Goal: Task Accomplishment & Management: Manage account settings

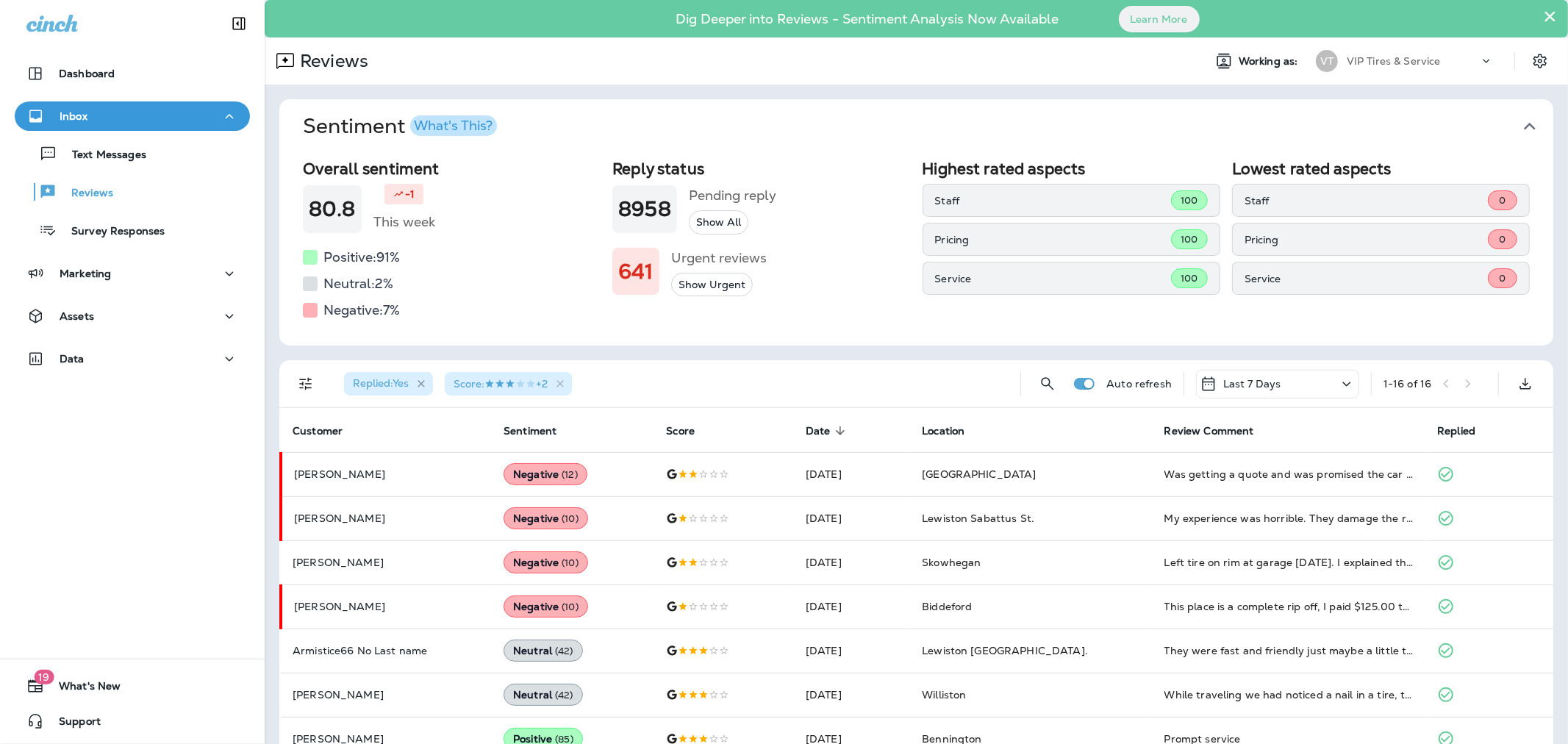
click at [424, 378] on icon "button" at bounding box center [421, 384] width 13 height 13
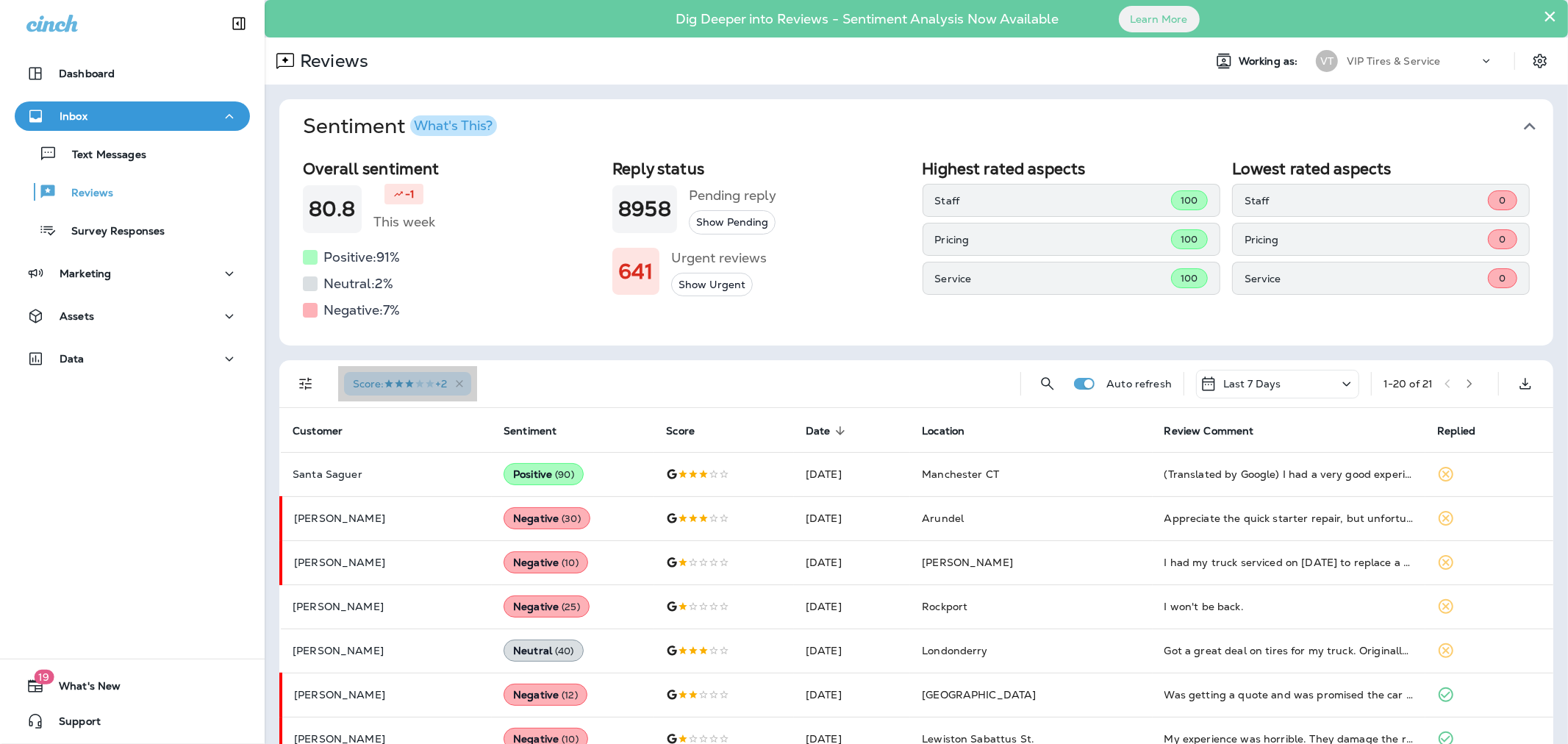
click at [395, 392] on div "Score : +2" at bounding box center [408, 384] width 127 height 24
click at [464, 381] on icon "button" at bounding box center [459, 383] width 7 height 7
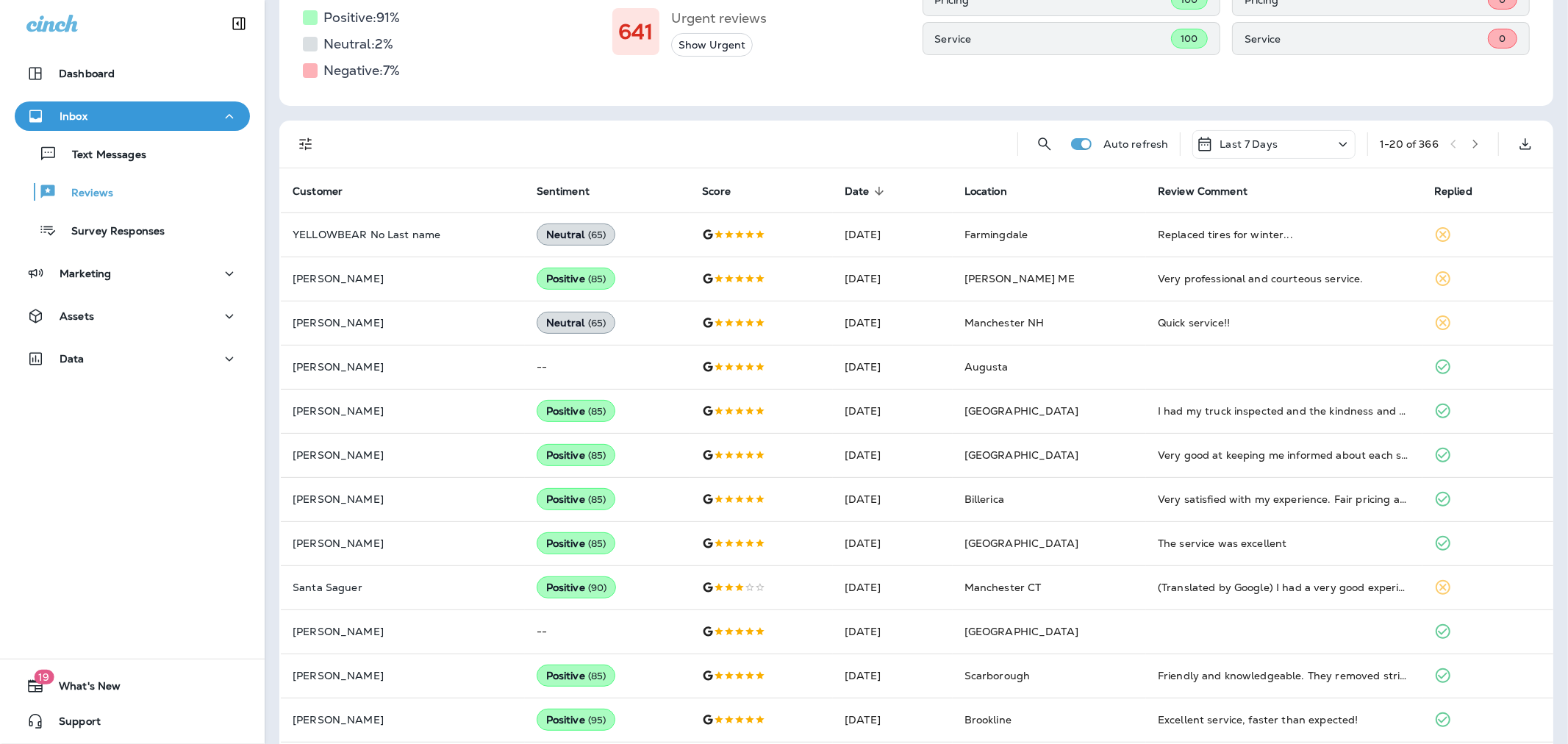
scroll to position [245, 0]
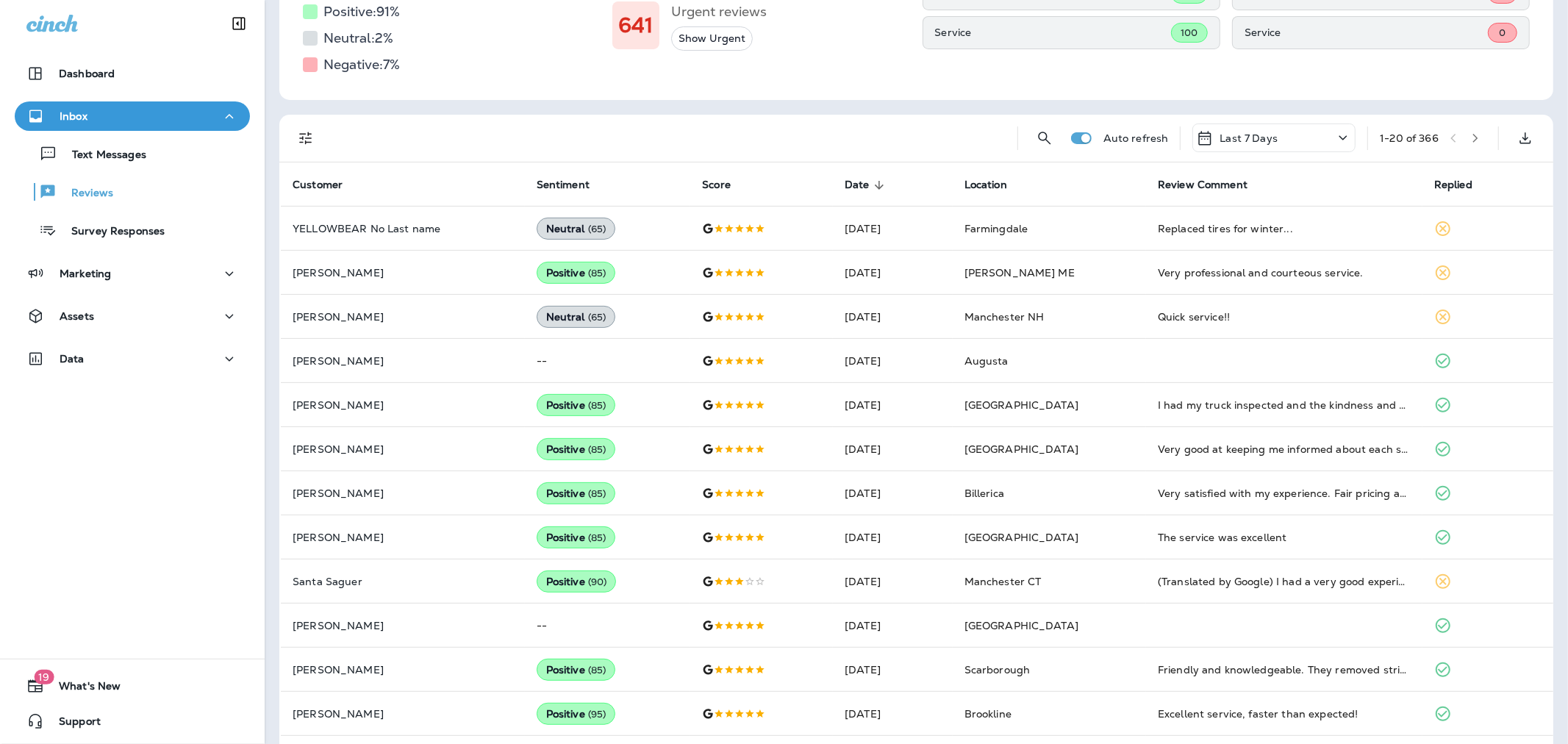
click at [310, 143] on icon "Filters" at bounding box center [306, 138] width 18 height 18
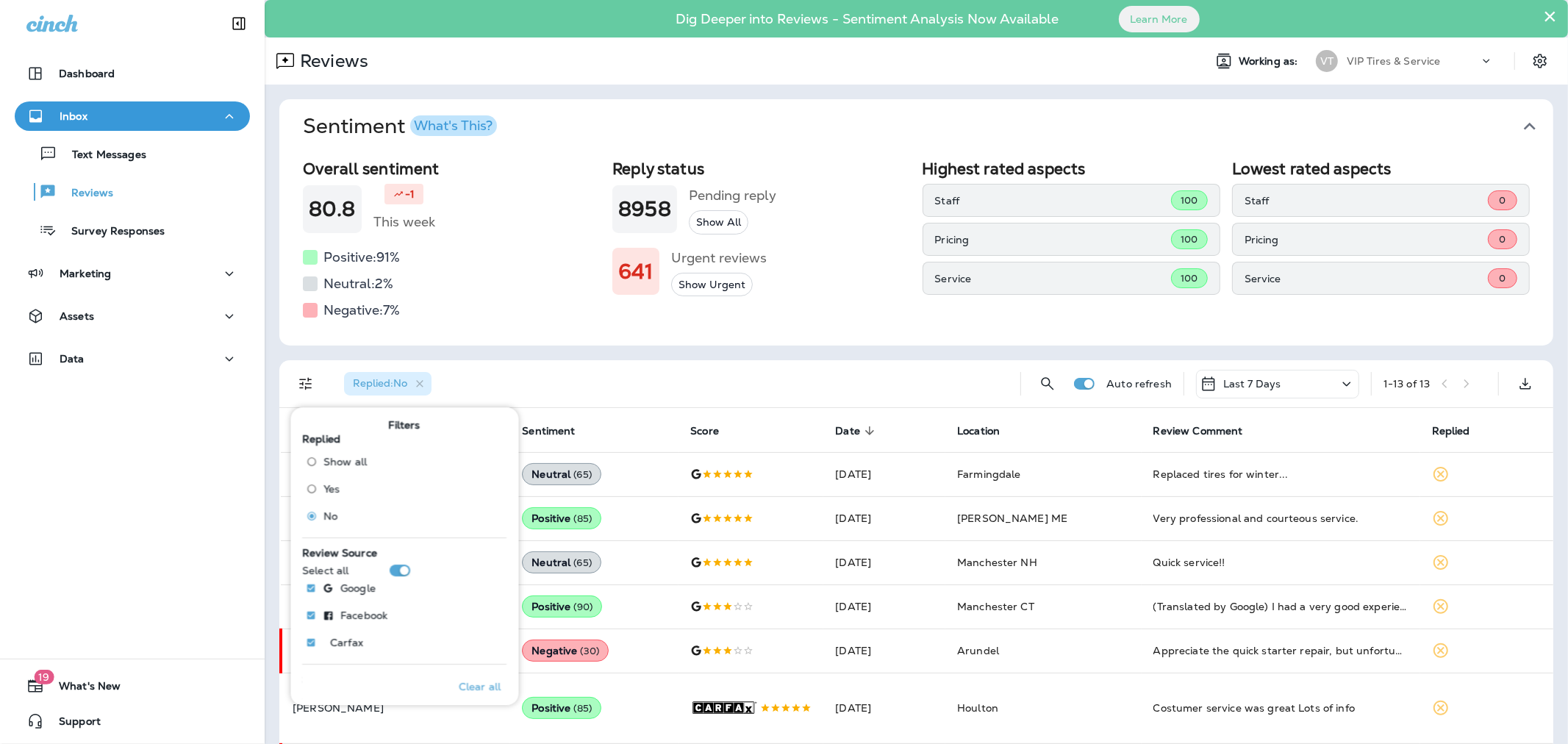
click at [691, 361] on div "Replied : No" at bounding box center [670, 384] width 676 height 47
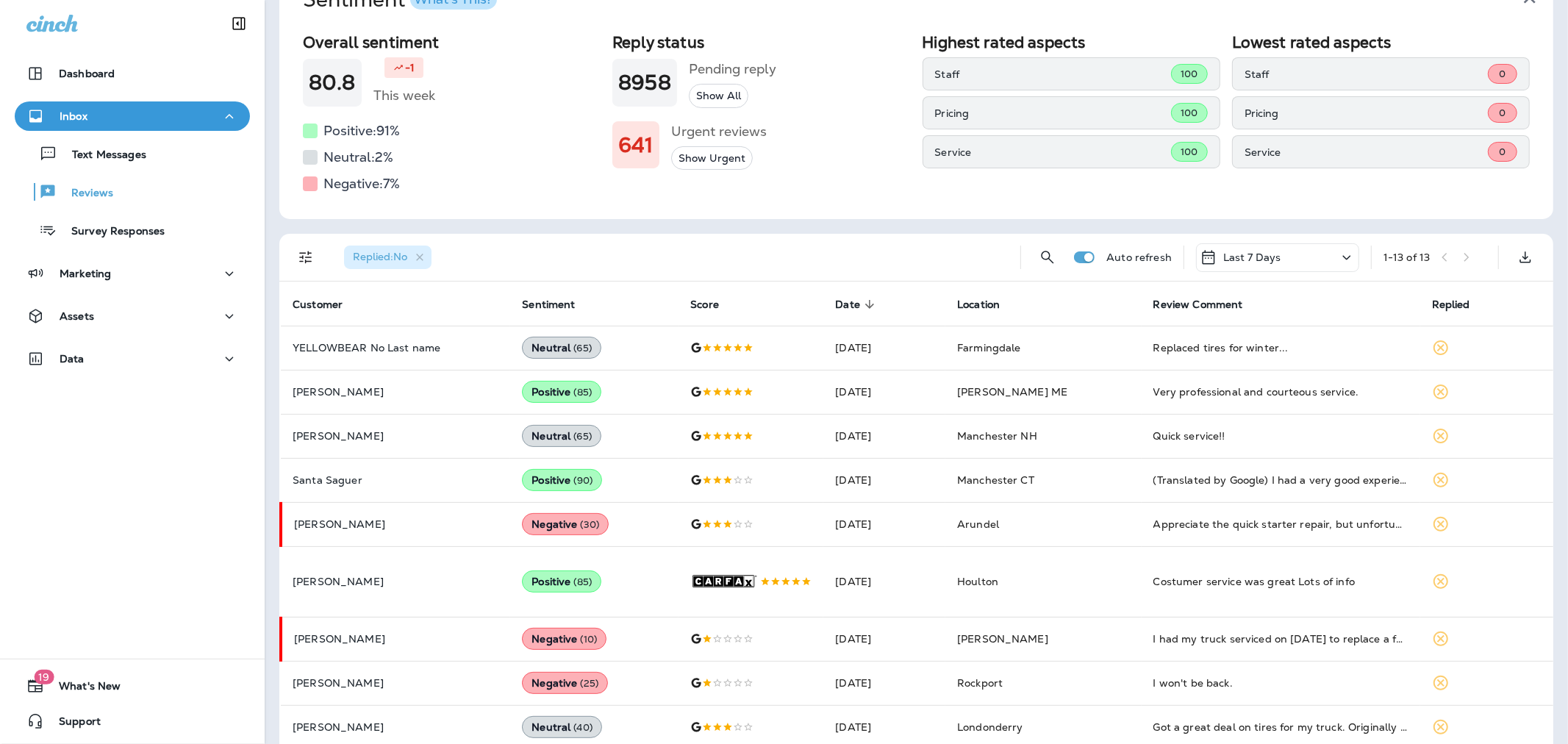
scroll to position [163, 0]
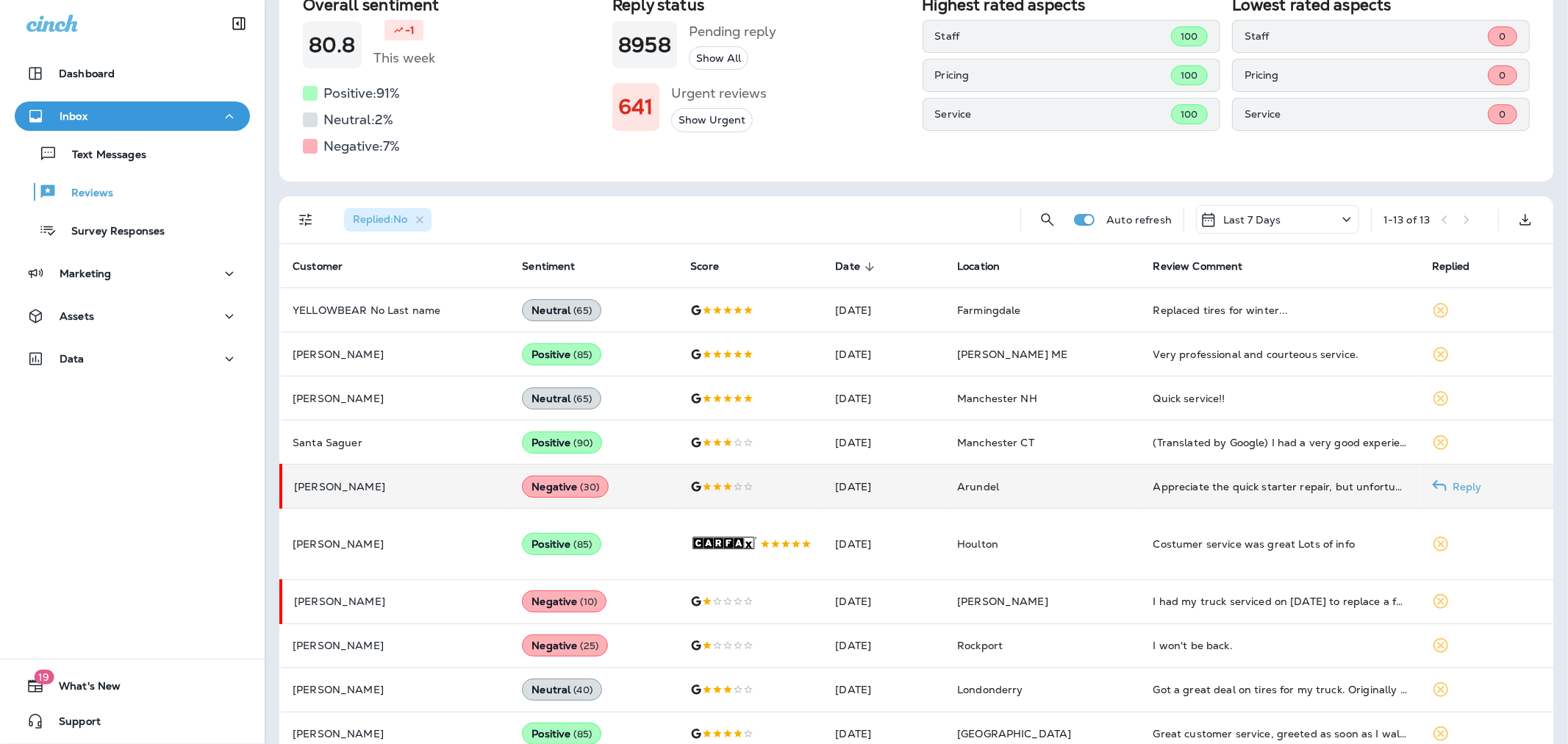
click at [405, 488] on p "[PERSON_NAME]" at bounding box center [397, 486] width 205 height 12
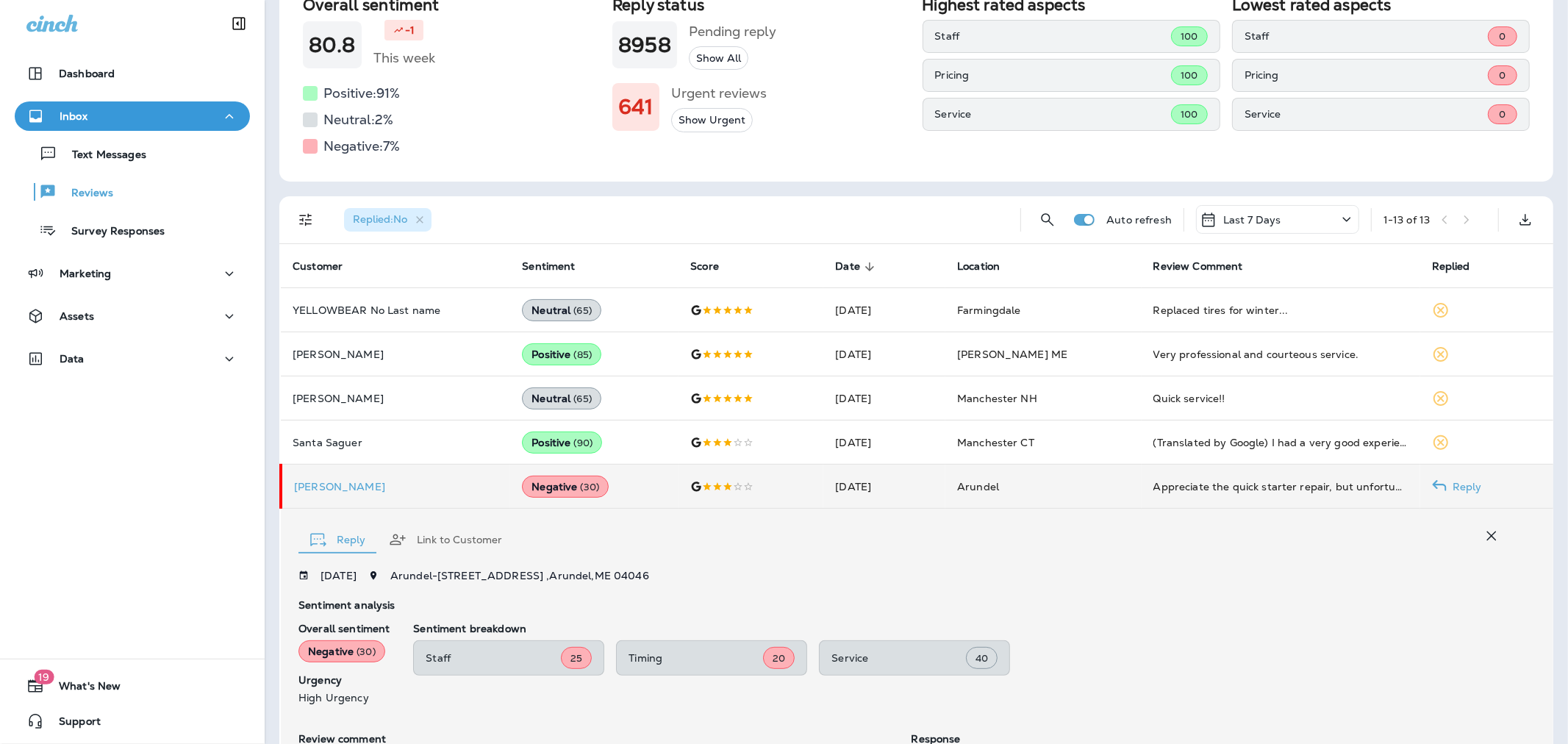
scroll to position [375, 0]
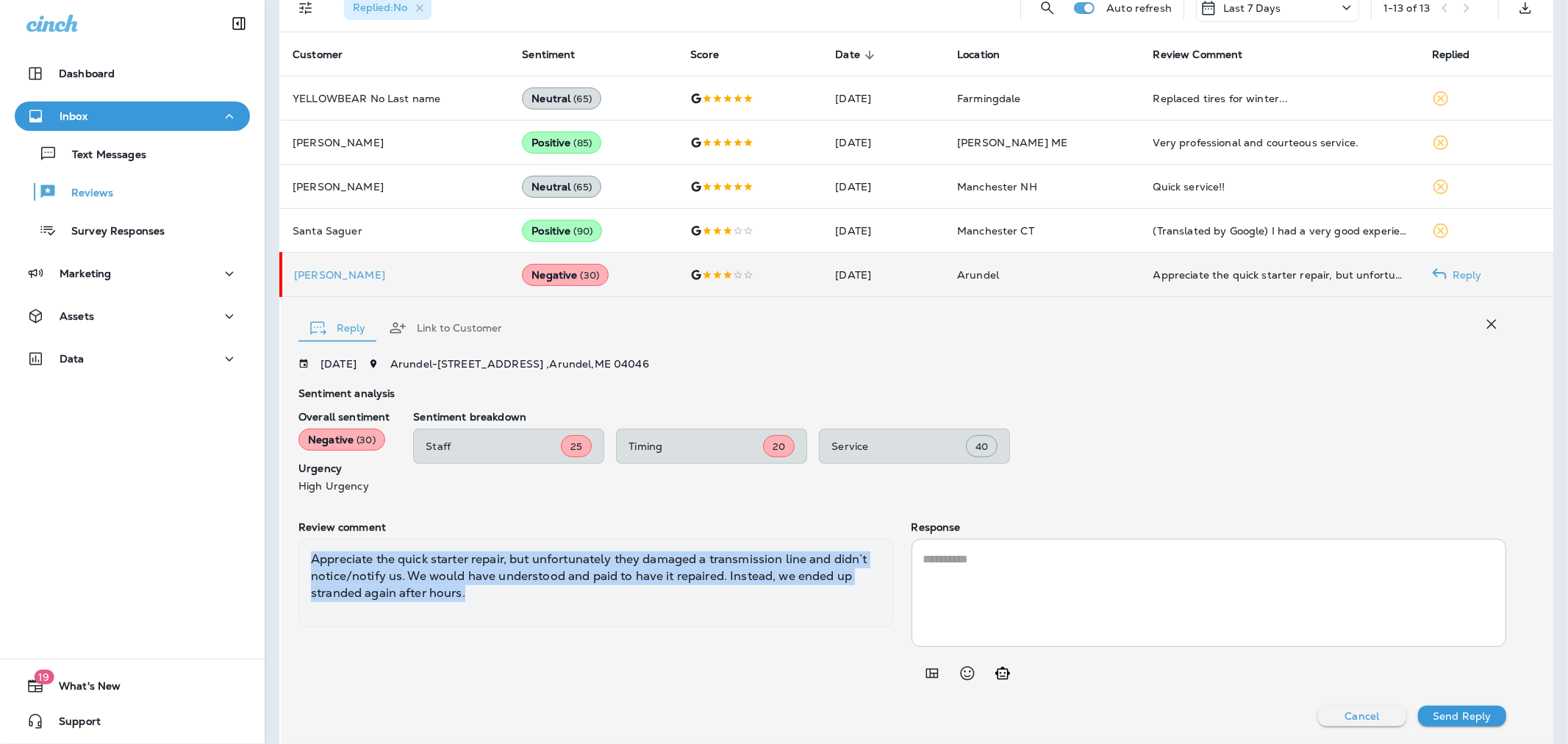
drag, startPoint x: 489, startPoint y: 599, endPoint x: 314, endPoint y: 561, distance: 179.1
click at [314, 561] on div "Appreciate the quick starter repair, but unfortunately they damaged a transmiss…" at bounding box center [596, 583] width 596 height 89
copy div "Appreciate the quick starter repair, but unfortunately they damaged a transmiss…"
